Goal: Use online tool/utility: Utilize a website feature to perform a specific function

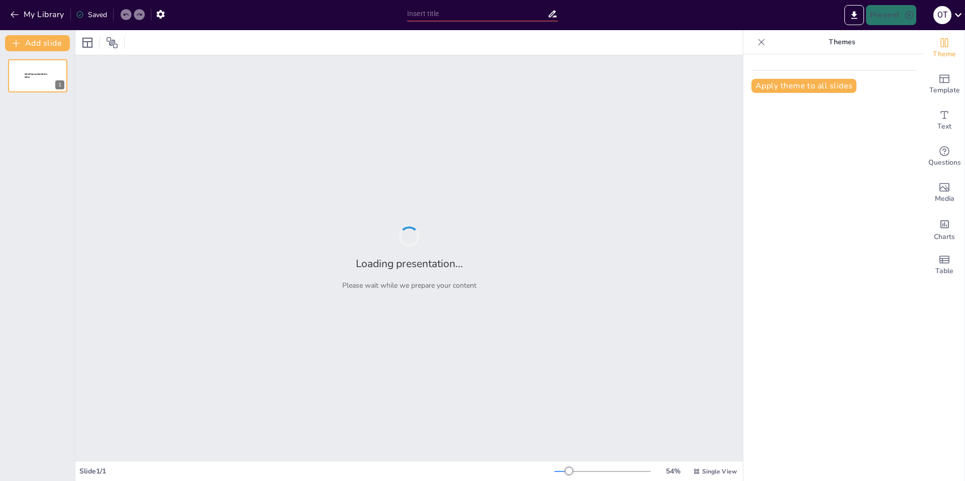
type input "Стратегия целевого рынка: анализ и визуализация"
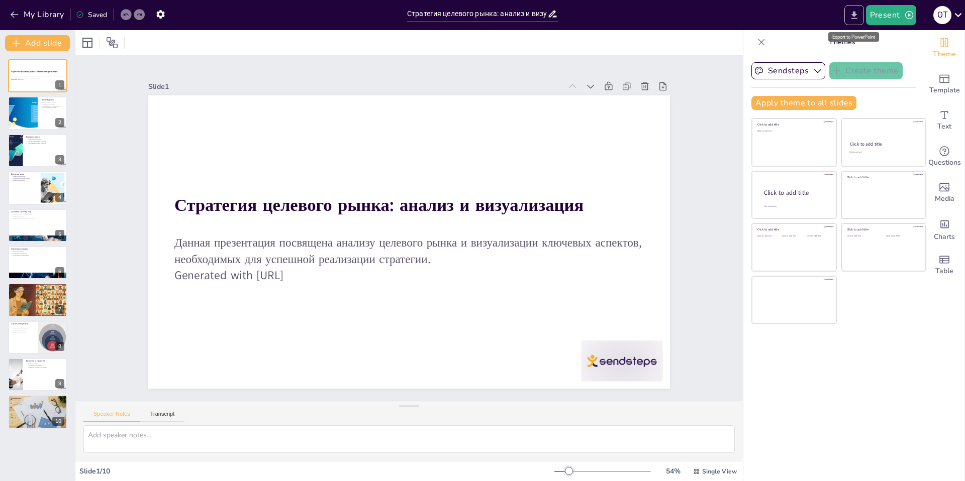
click at [855, 17] on icon "Export to PowerPoint" at bounding box center [854, 15] width 11 height 11
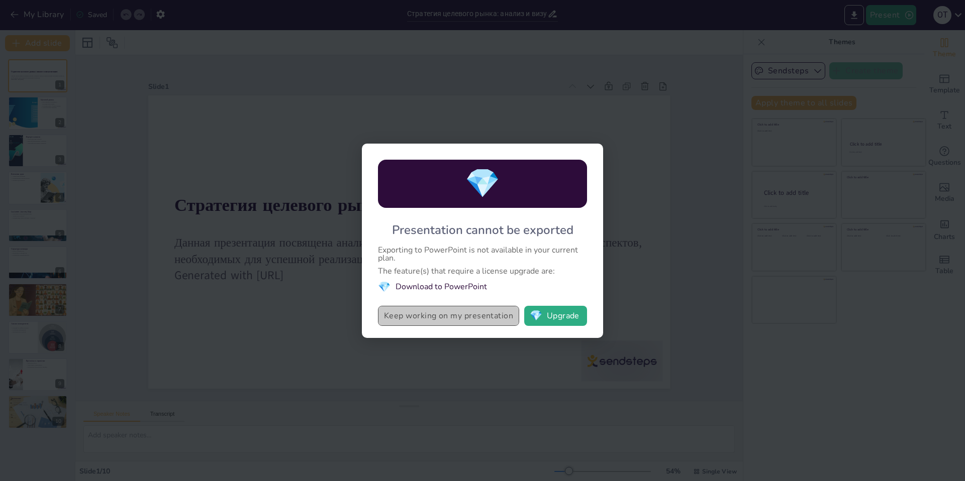
click at [459, 317] on button "Keep working on my presentation" at bounding box center [448, 316] width 141 height 20
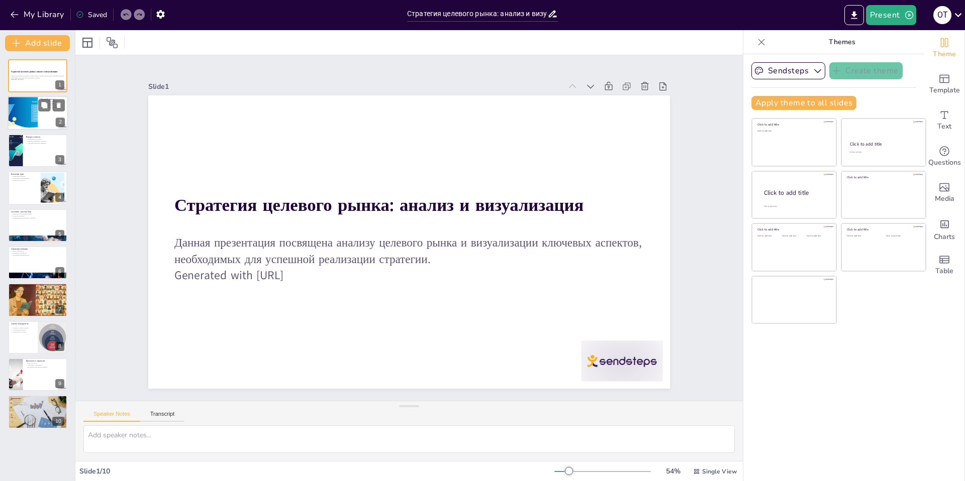
click at [27, 110] on div at bounding box center [22, 113] width 71 height 34
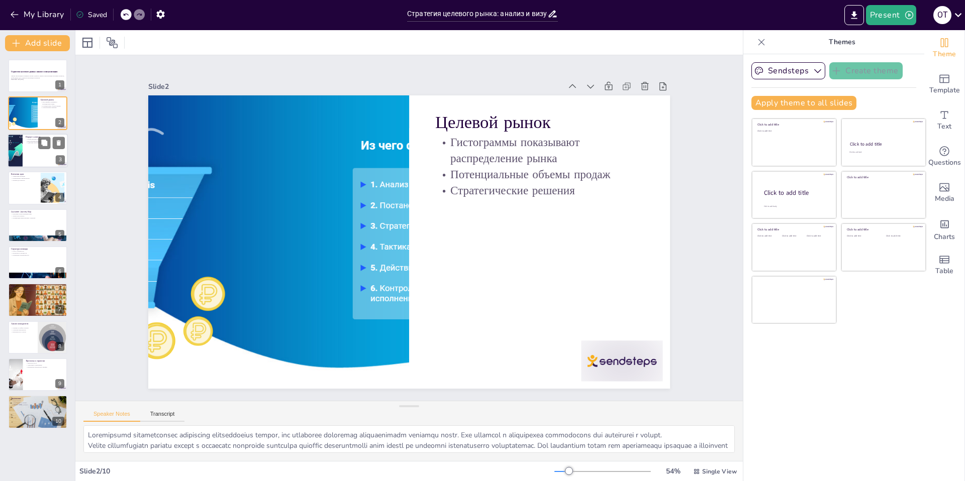
click at [23, 156] on div at bounding box center [38, 151] width 60 height 34
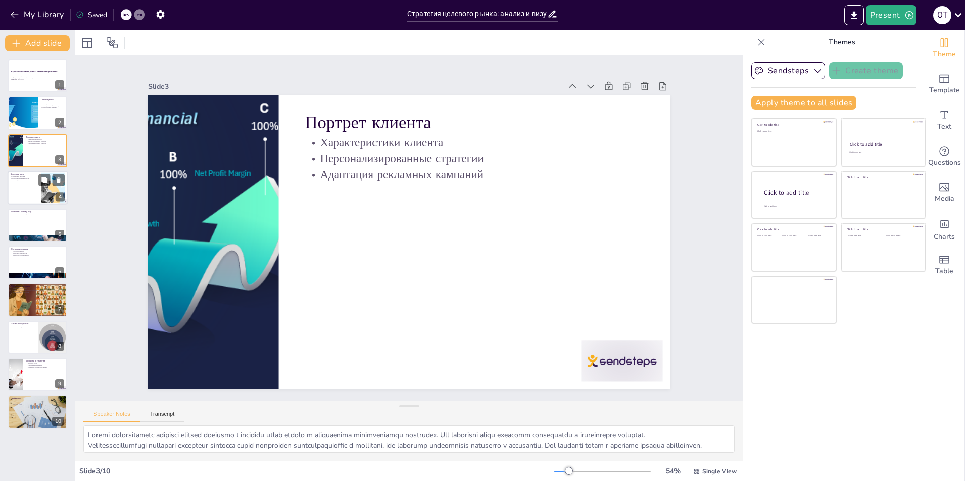
click at [28, 182] on div at bounding box center [38, 188] width 60 height 34
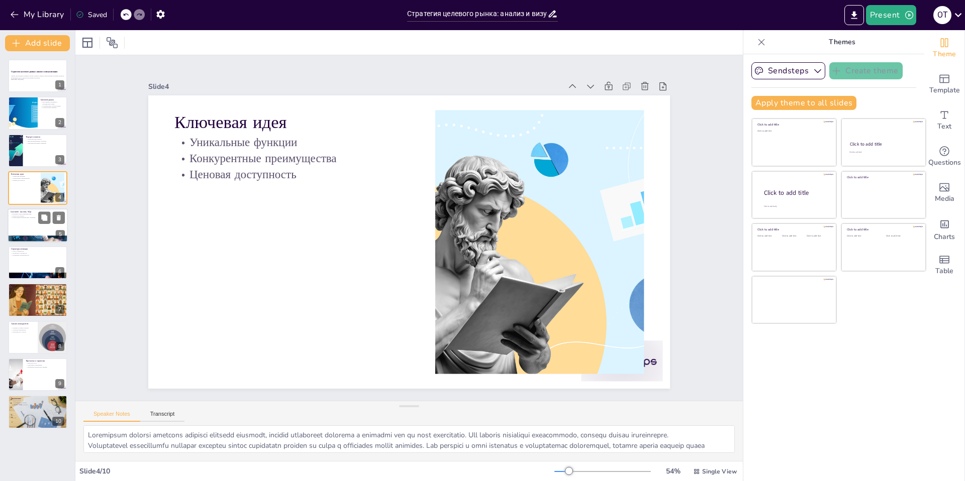
click at [32, 217] on p "Оптимизация маркетинговых стратегий" at bounding box center [38, 218] width 54 height 2
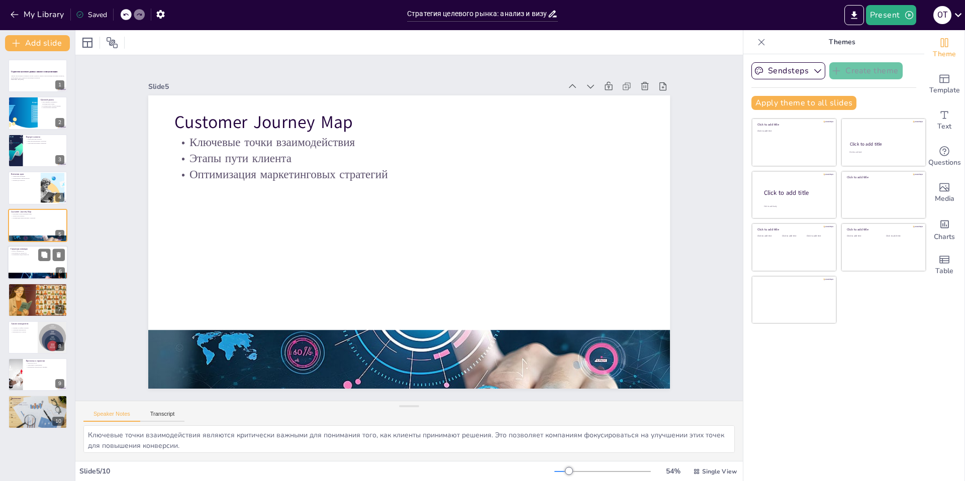
click at [28, 256] on div at bounding box center [38, 263] width 60 height 34
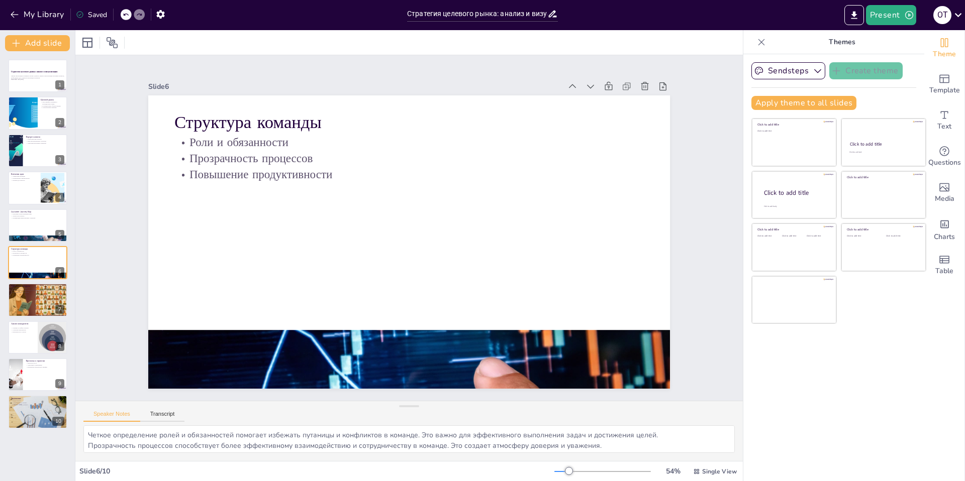
click at [31, 279] on div "Стратегия целевого рынка: анализ и визуализация Данная презентация посвящена ан…" at bounding box center [37, 244] width 75 height 370
click at [30, 288] on p "Уникальные особенности" at bounding box center [38, 288] width 54 height 2
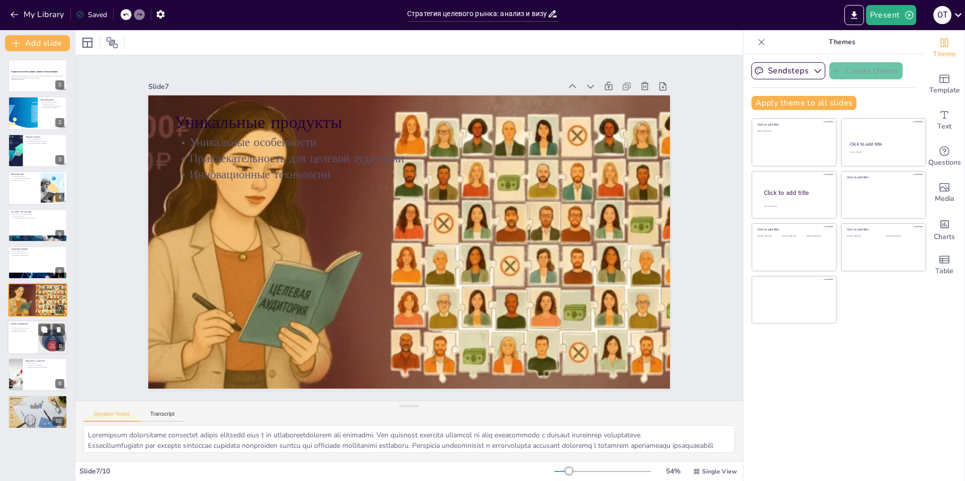
click at [23, 331] on p "Возможности и угрозы" at bounding box center [23, 332] width 24 height 2
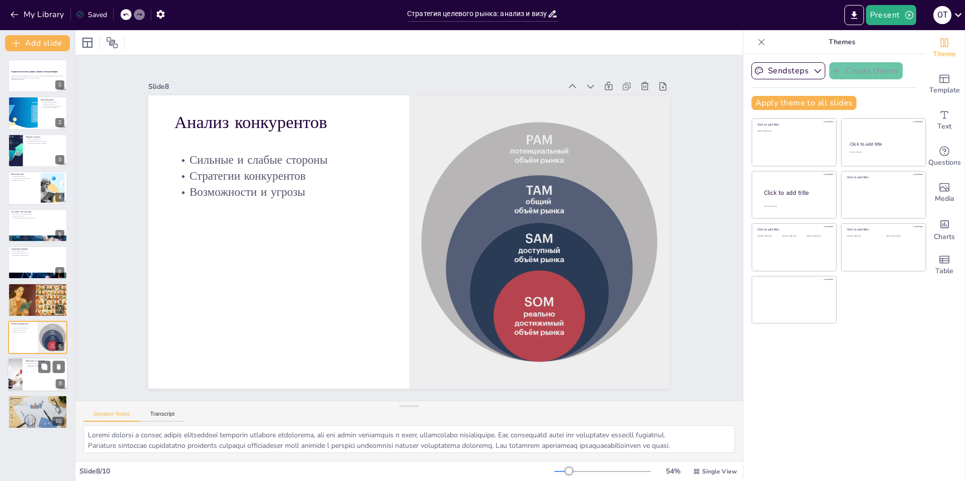
click at [23, 366] on div at bounding box center [38, 375] width 60 height 34
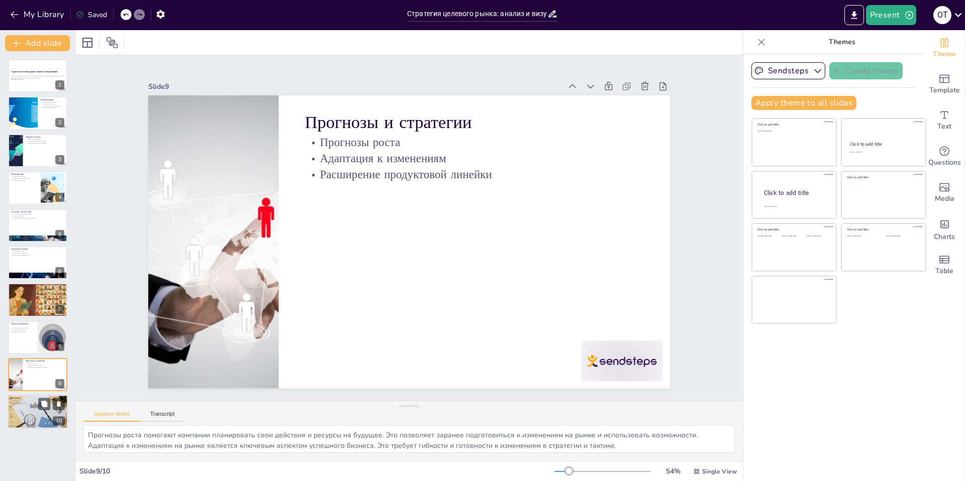
click at [26, 398] on p "Заключение" at bounding box center [38, 398] width 54 height 3
type textarea "Итоги анализа помогают сформулировать четкие выводы и рекомендации для дальнейш…"
